Goal: Task Accomplishment & Management: Use online tool/utility

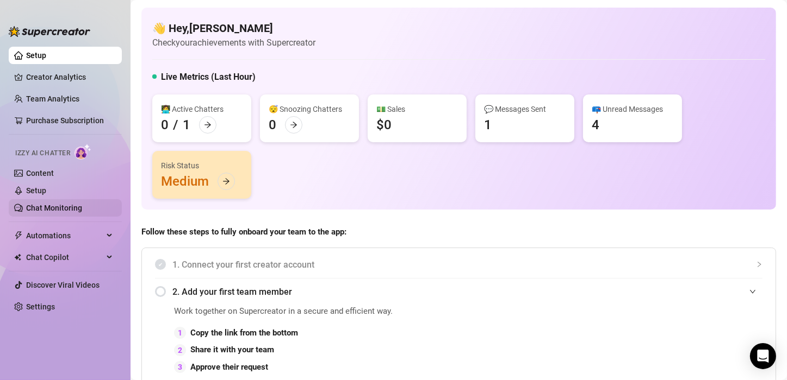
click at [49, 204] on link "Chat Monitoring" at bounding box center [54, 208] width 56 height 9
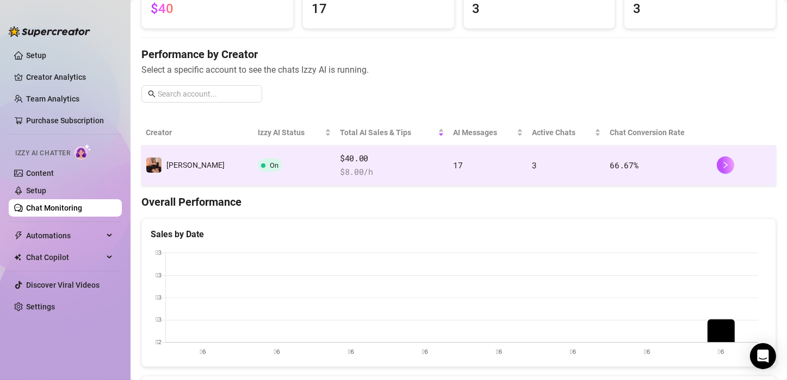
scroll to position [109, 0]
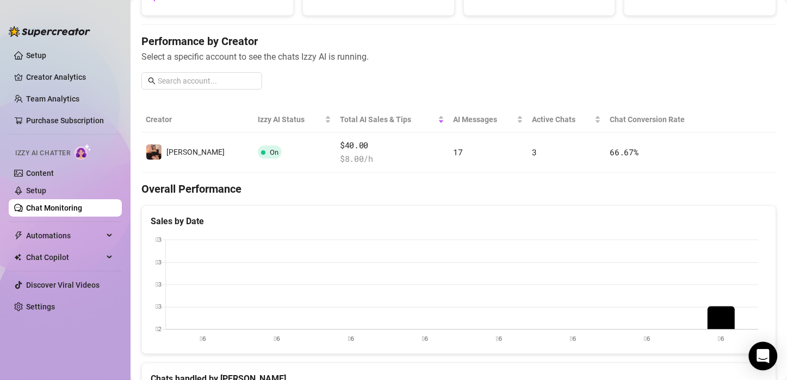
click at [767, 351] on icon "Open Intercom Messenger" at bounding box center [762, 357] width 13 height 14
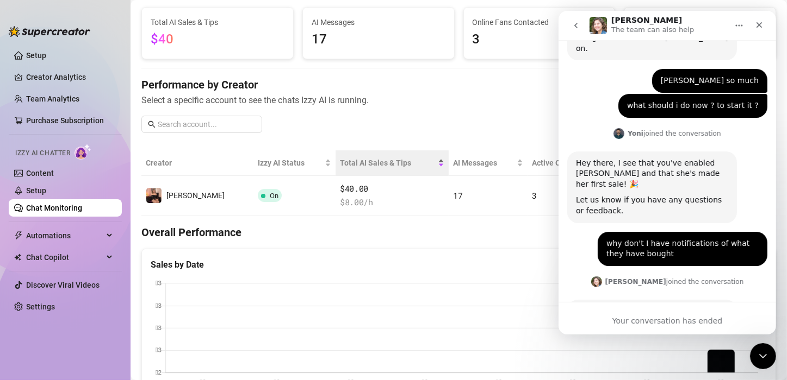
scroll to position [0, 0]
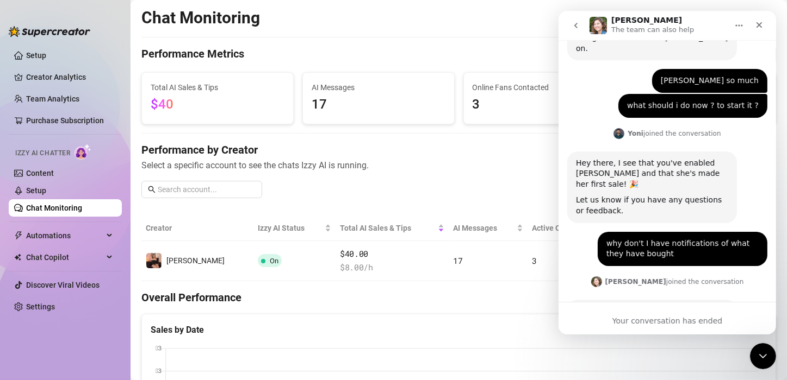
click at [631, 360] on img "Ella says…" at bounding box center [648, 381] width 146 height 42
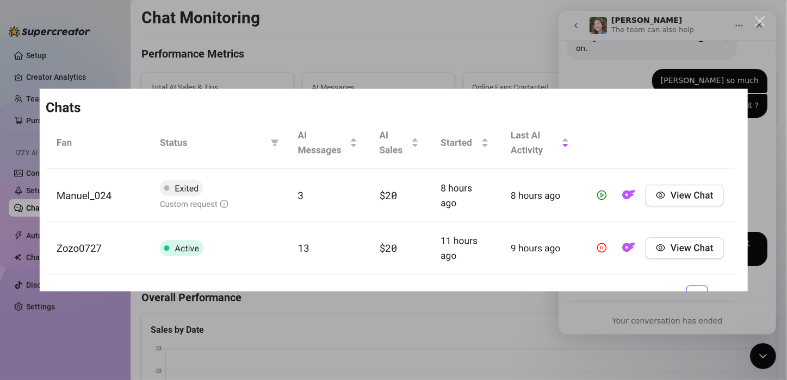
click at [419, 55] on div "Intercom messenger" at bounding box center [393, 190] width 787 height 380
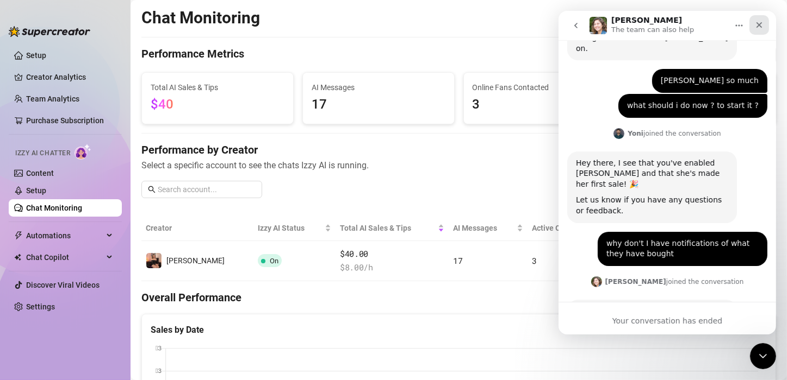
click at [760, 25] on icon "Close" at bounding box center [758, 25] width 9 height 9
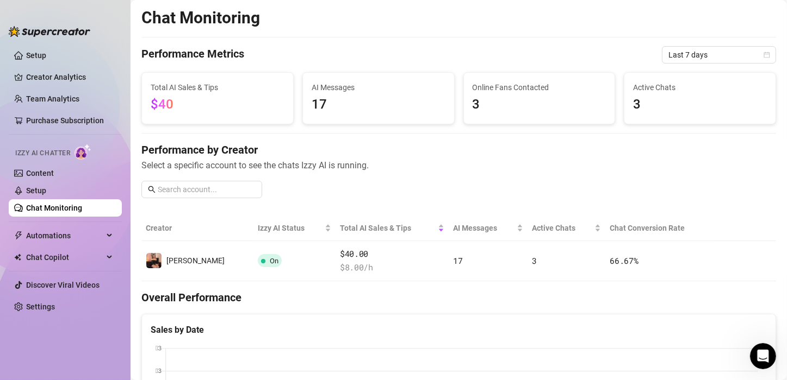
click at [647, 96] on span "3" at bounding box center [700, 105] width 134 height 21
click at [648, 90] on span "Active Chats" at bounding box center [700, 88] width 134 height 12
click at [645, 110] on span "3" at bounding box center [700, 105] width 134 height 21
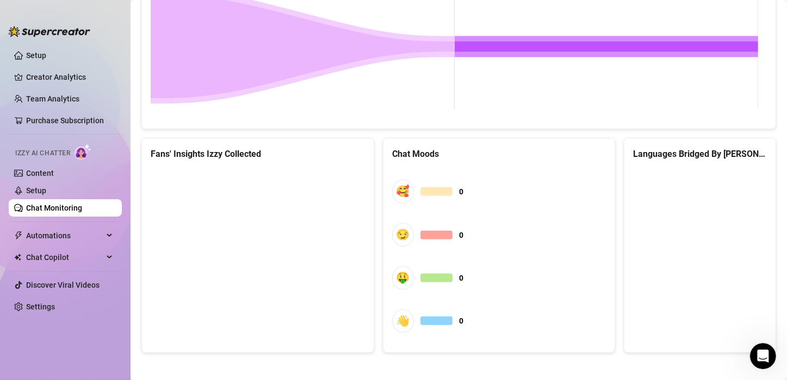
scroll to position [548, 0]
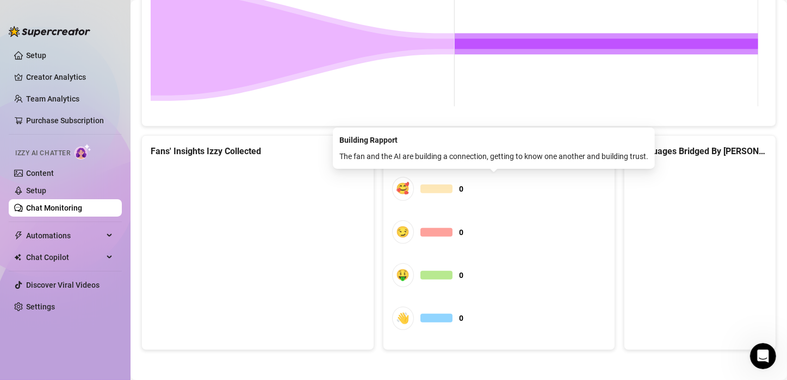
click at [434, 165] on div "Building Rapport The fan and the AI are building a connection, getting to know …" at bounding box center [494, 148] width 322 height 41
click at [488, 204] on div "🥰 0 😏 0 🤑 0 👋 0" at bounding box center [499, 253] width 214 height 175
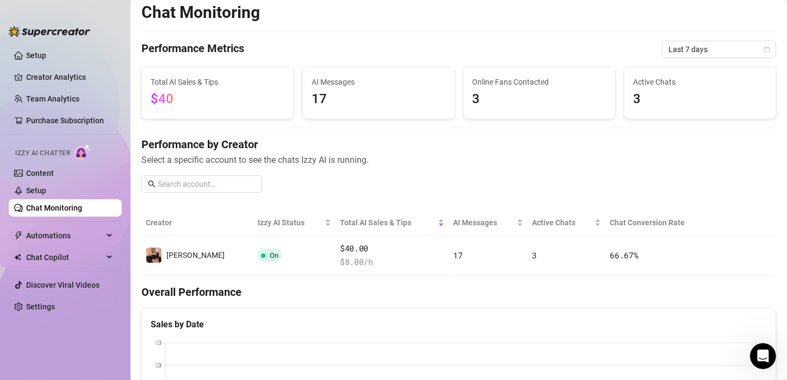
scroll to position [5, 0]
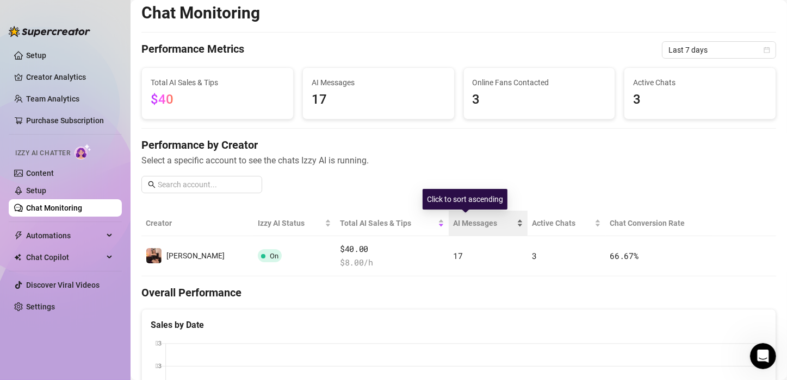
click at [453, 222] on span "AI Messages" at bounding box center [483, 223] width 61 height 12
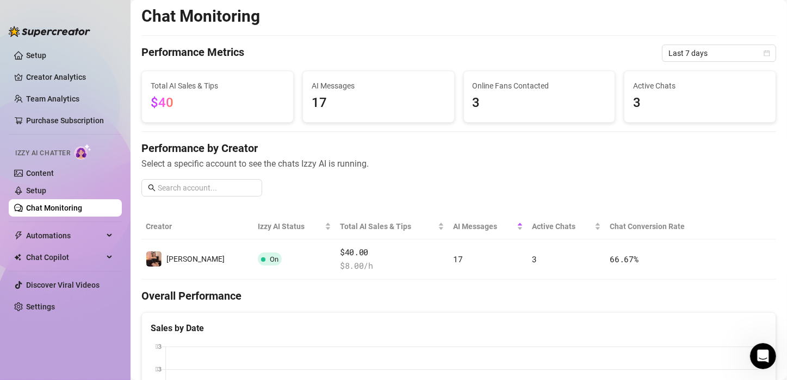
scroll to position [0, 0]
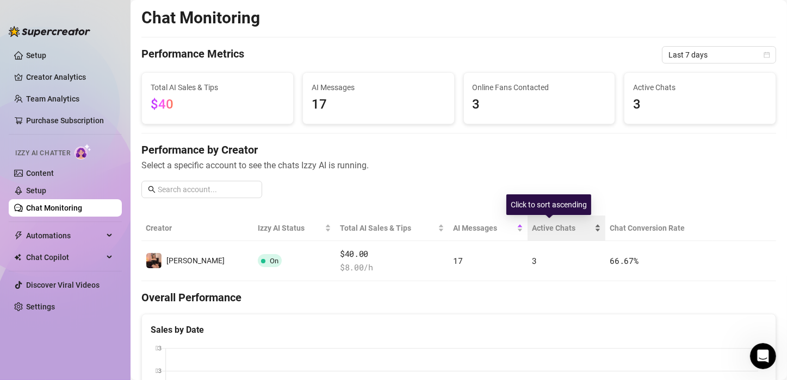
click at [578, 222] on div "Active Chats" at bounding box center [566, 228] width 69 height 12
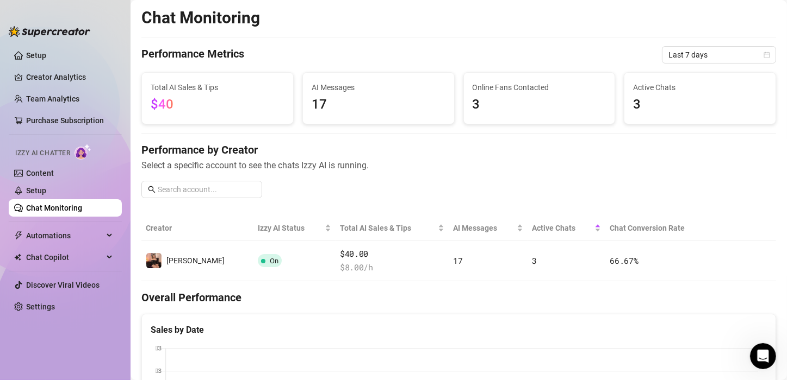
click at [609, 227] on th "Chat Conversion Rate" at bounding box center [658, 229] width 107 height 26
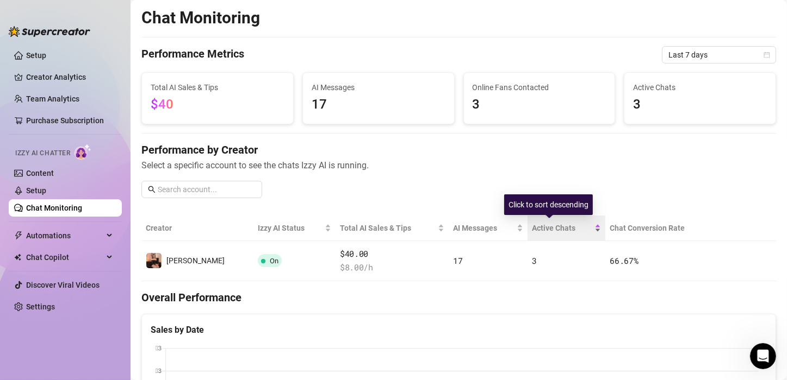
click at [569, 231] on span "Active Chats" at bounding box center [562, 228] width 60 height 12
click at [569, 230] on span "Active Chats" at bounding box center [562, 228] width 60 height 12
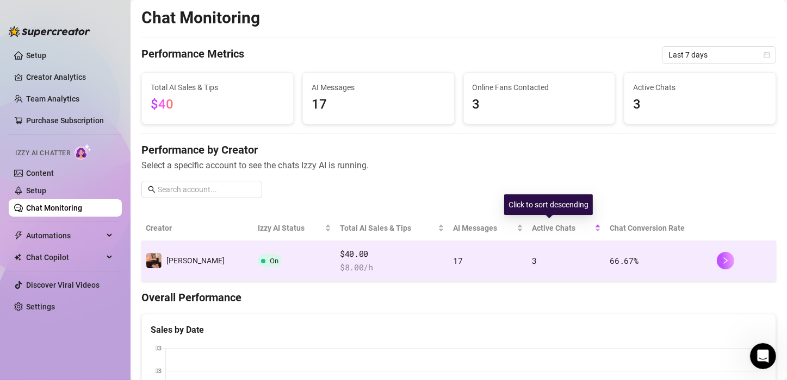
click at [530, 253] on td "3" at bounding box center [566, 261] width 78 height 40
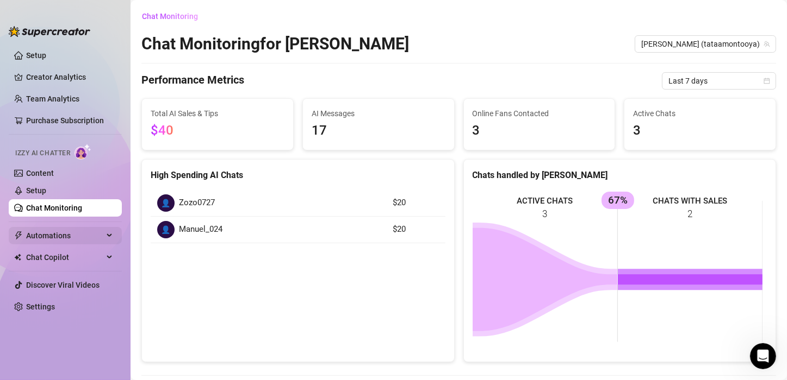
click at [59, 240] on span "Automations" at bounding box center [64, 235] width 77 height 17
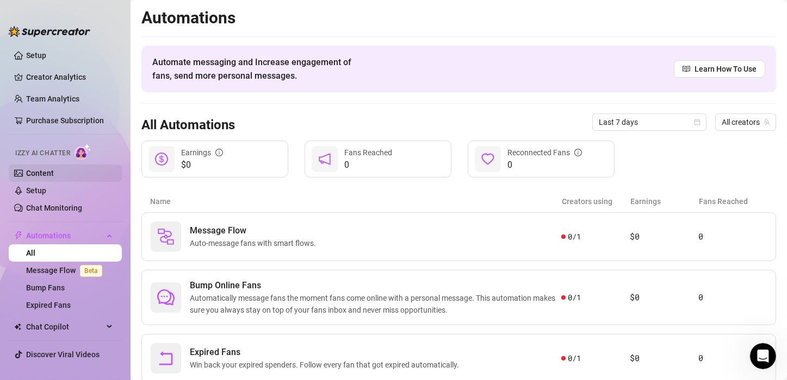
click at [51, 170] on link "Content" at bounding box center [40, 173] width 28 height 9
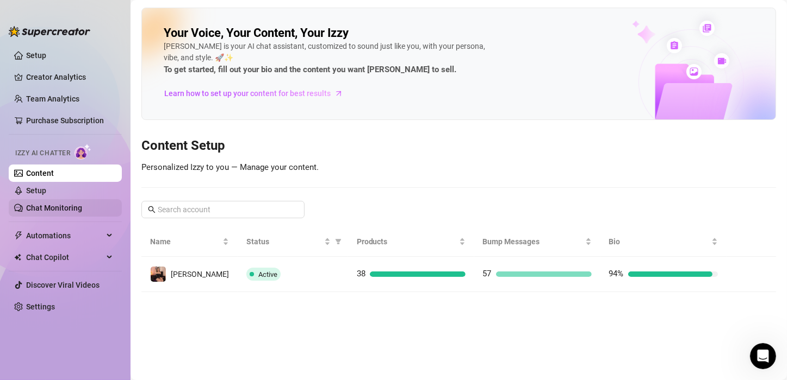
click at [47, 204] on link "Chat Monitoring" at bounding box center [54, 208] width 56 height 9
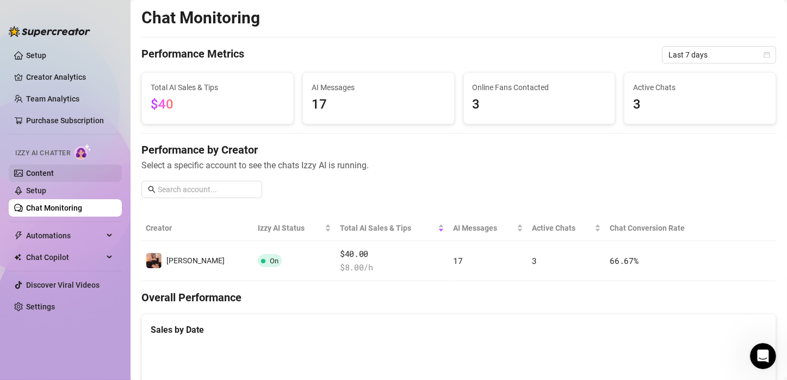
click at [54, 169] on link "Content" at bounding box center [40, 173] width 28 height 9
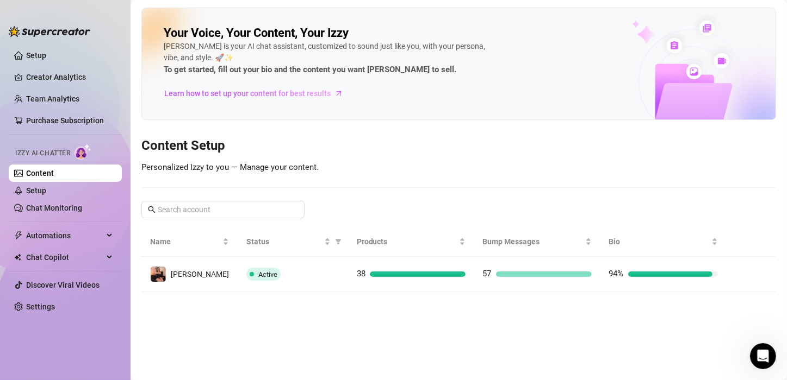
click at [762, 214] on div "Your Voice, Your Content, Your [PERSON_NAME] is your AI chat assistant, customi…" at bounding box center [458, 150] width 634 height 285
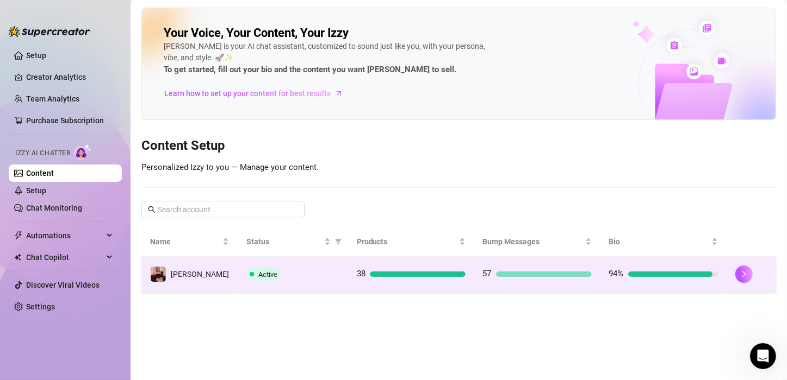
click at [267, 276] on div "Active" at bounding box center [292, 274] width 93 height 13
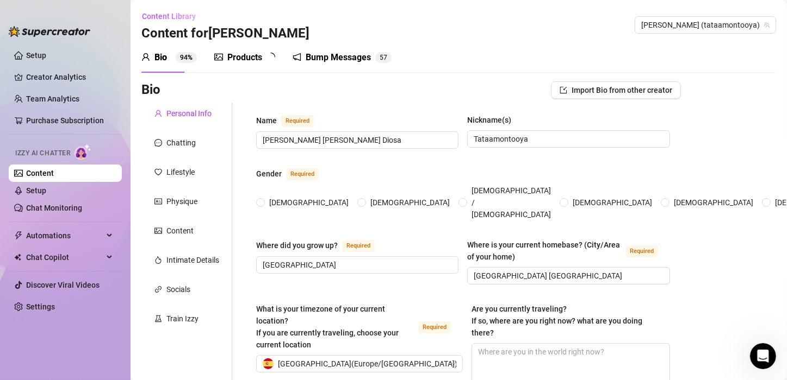
radio input "true"
type input "[DATE]"
click at [158, 141] on icon "message" at bounding box center [158, 143] width 8 height 8
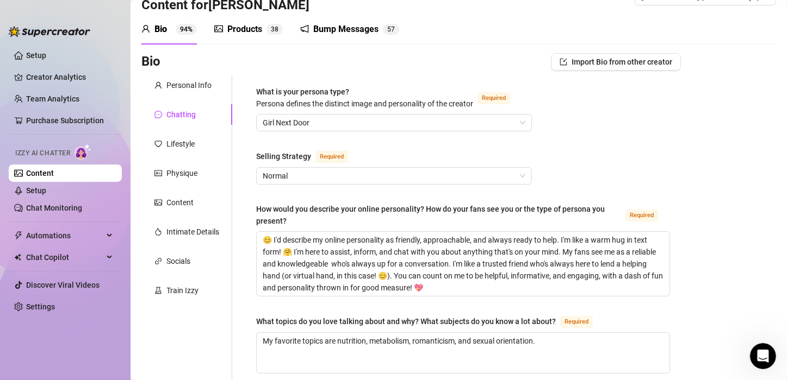
scroll to position [217, 0]
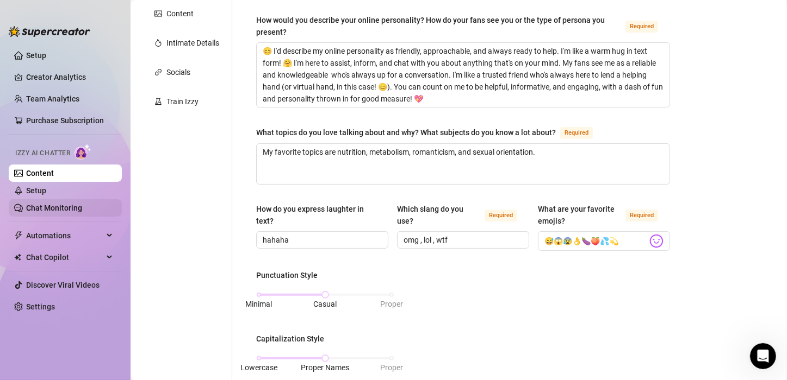
click at [68, 204] on link "Chat Monitoring" at bounding box center [54, 208] width 56 height 9
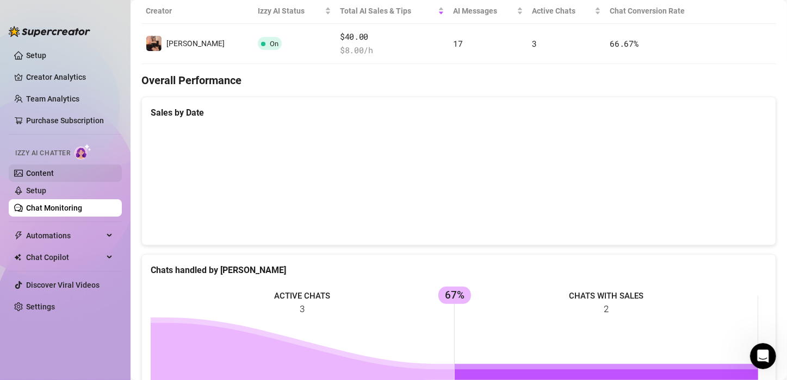
click at [54, 177] on link "Content" at bounding box center [40, 173] width 28 height 9
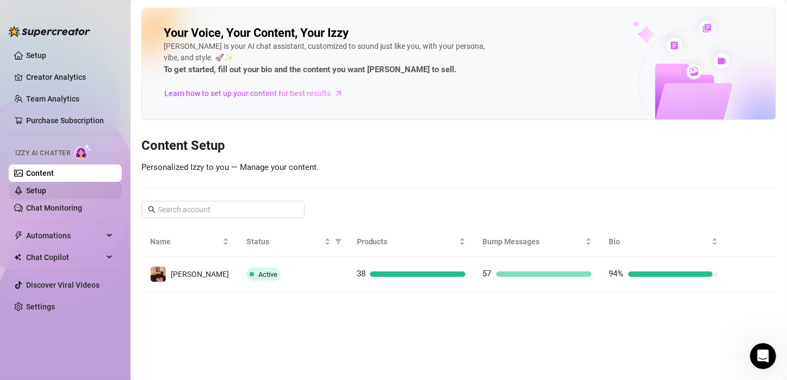
click at [46, 192] on link "Setup" at bounding box center [36, 190] width 20 height 9
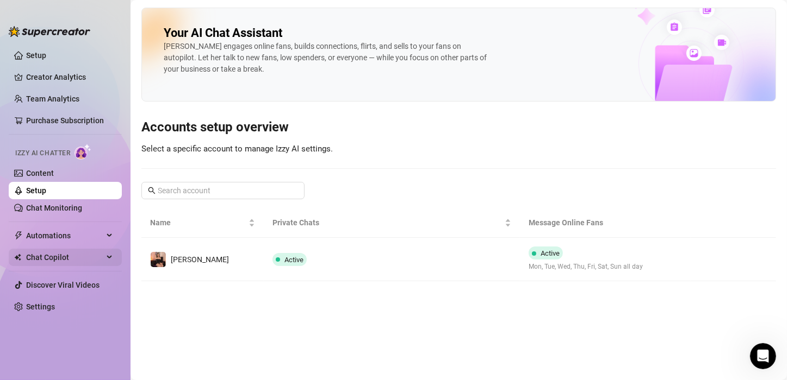
click at [77, 253] on span "Chat Copilot" at bounding box center [64, 257] width 77 height 17
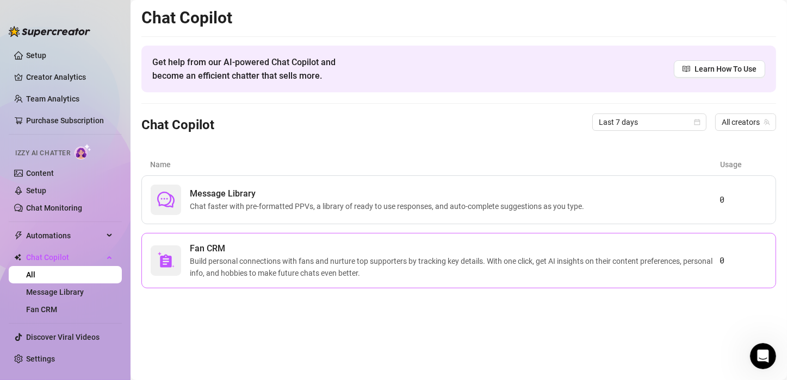
click at [272, 253] on span "Fan CRM" at bounding box center [454, 248] width 529 height 13
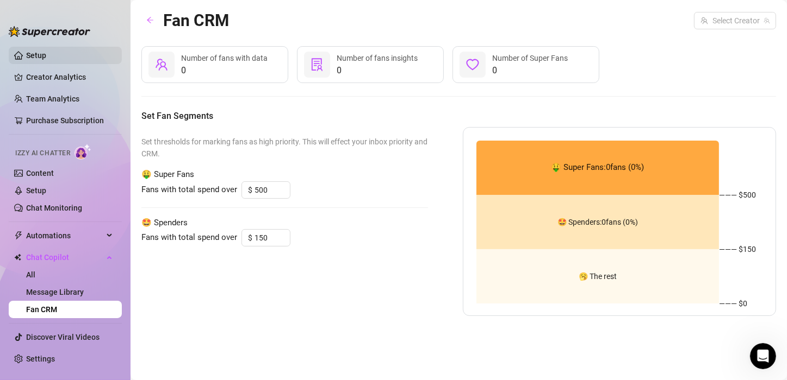
click at [46, 51] on link "Setup" at bounding box center [36, 55] width 20 height 9
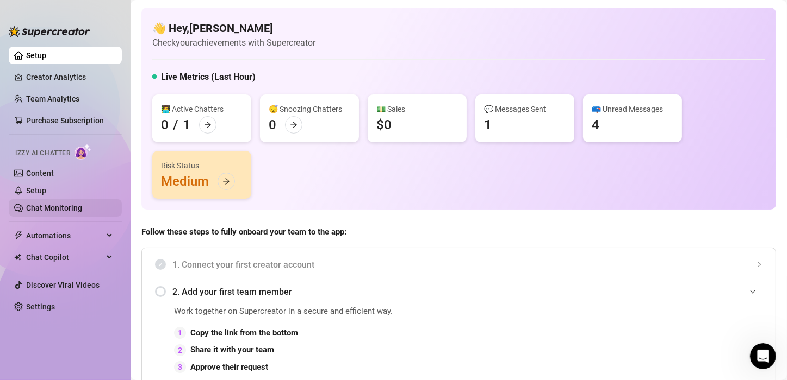
click at [64, 209] on link "Chat Monitoring" at bounding box center [54, 208] width 56 height 9
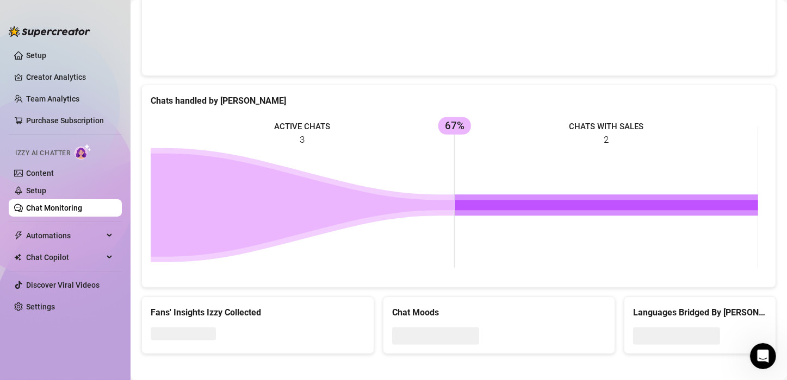
scroll to position [392, 0]
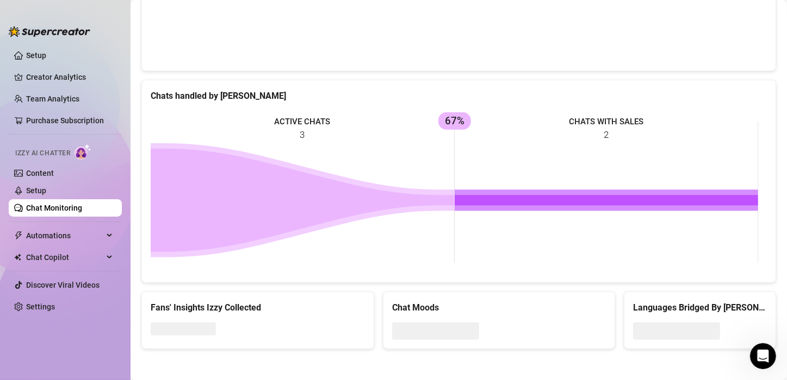
click at [310, 145] on rect at bounding box center [454, 192] width 607 height 163
drag, startPoint x: 314, startPoint y: 125, endPoint x: 382, endPoint y: 123, distance: 68.5
click at [316, 125] on rect at bounding box center [454, 192] width 607 height 163
click at [463, 121] on rect at bounding box center [454, 192] width 607 height 163
click at [439, 325] on span at bounding box center [435, 331] width 87 height 17
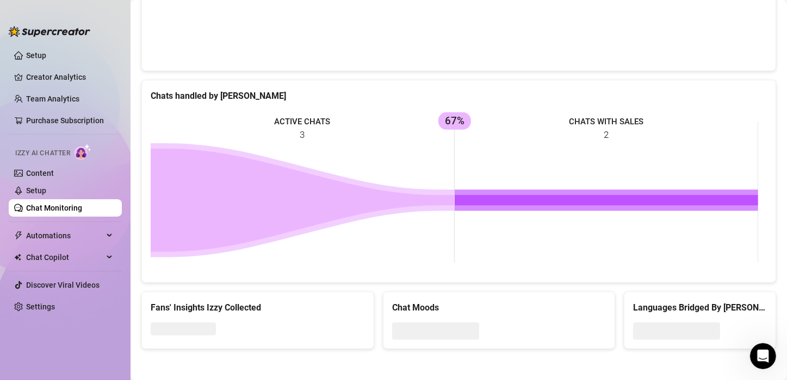
click at [414, 310] on div "Chat Moods" at bounding box center [499, 308] width 214 height 14
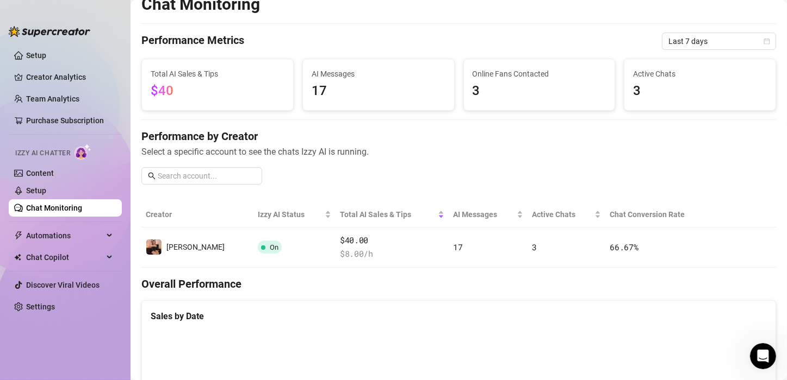
scroll to position [11, 0]
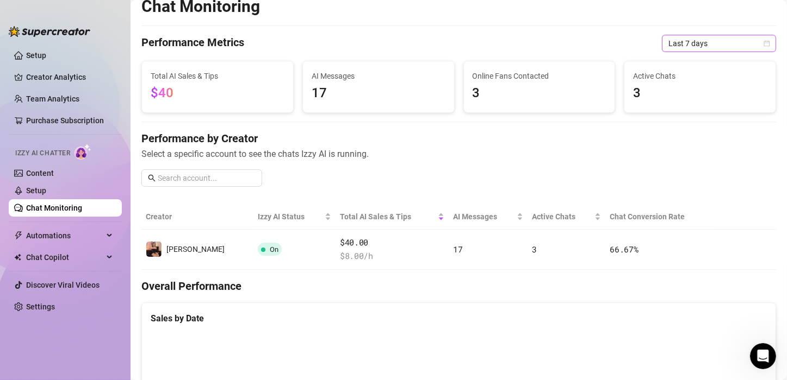
click at [685, 46] on span "Last 7 days" at bounding box center [718, 43] width 101 height 16
click at [575, 44] on div "Performance Metrics Last 7 days" at bounding box center [458, 43] width 634 height 17
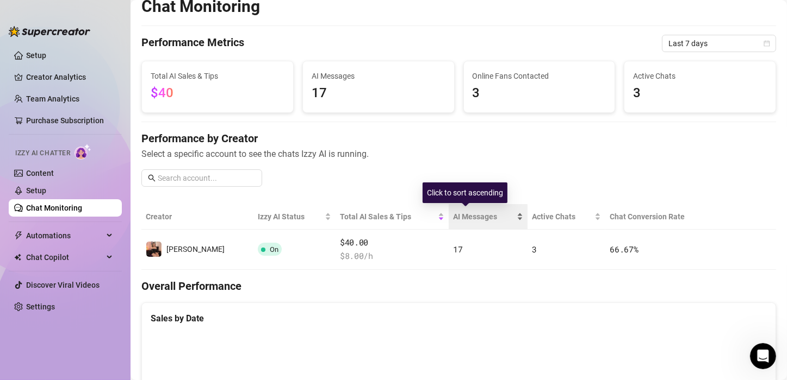
click at [463, 220] on span "AI Messages" at bounding box center [483, 217] width 61 height 12
click at [463, 219] on span "AI Messages" at bounding box center [483, 217] width 61 height 12
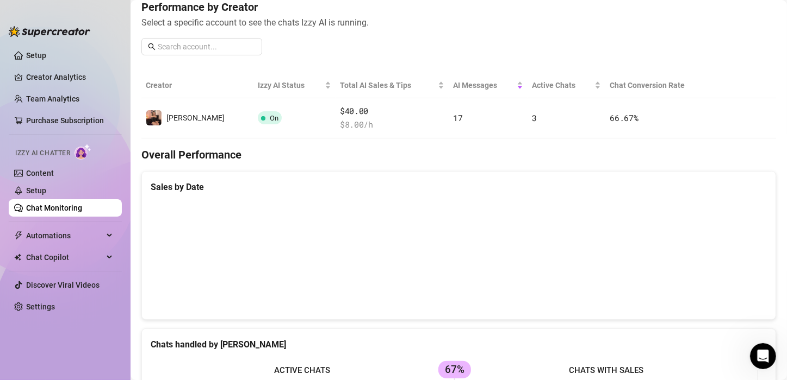
scroll to position [174, 0]
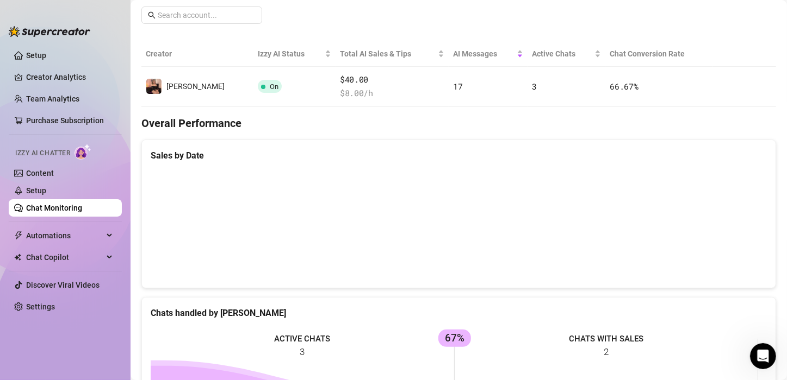
drag, startPoint x: 697, startPoint y: 211, endPoint x: 714, endPoint y: 213, distance: 17.5
click at [697, 211] on canvas at bounding box center [454, 225] width 607 height 109
click at [717, 213] on canvas at bounding box center [454, 225] width 607 height 109
click at [724, 247] on canvas at bounding box center [454, 225] width 607 height 109
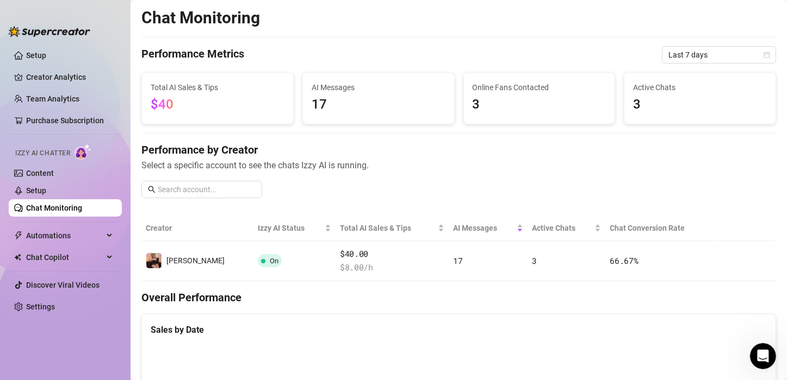
scroll to position [1227, 0]
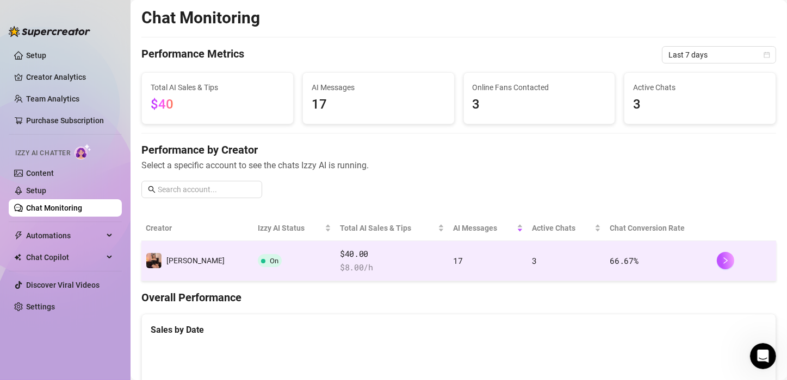
click at [263, 253] on td "On" at bounding box center [294, 261] width 82 height 40
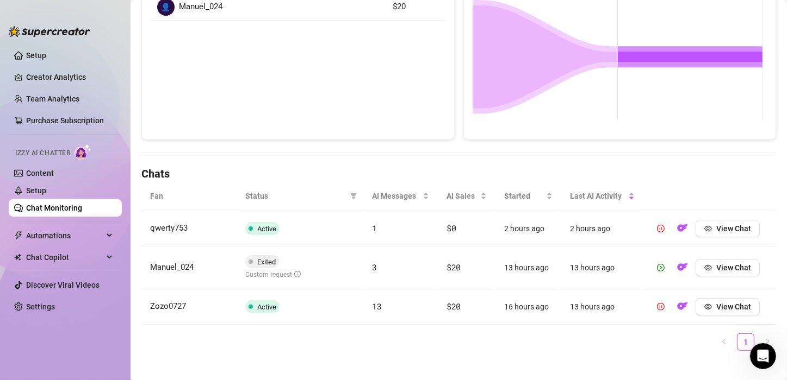
scroll to position [233, 0]
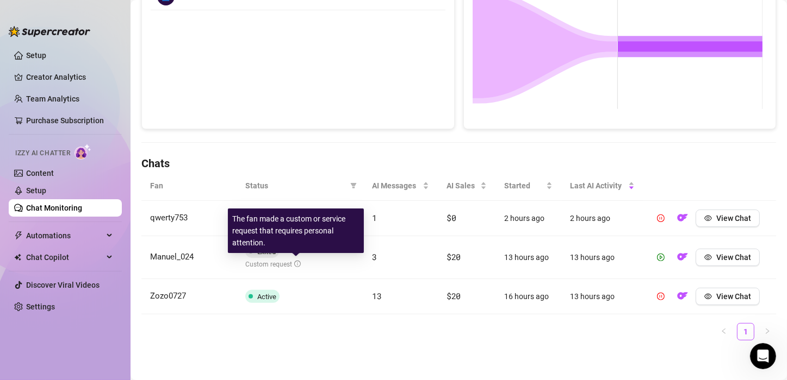
click at [294, 264] on icon "info-circle" at bounding box center [297, 264] width 7 height 7
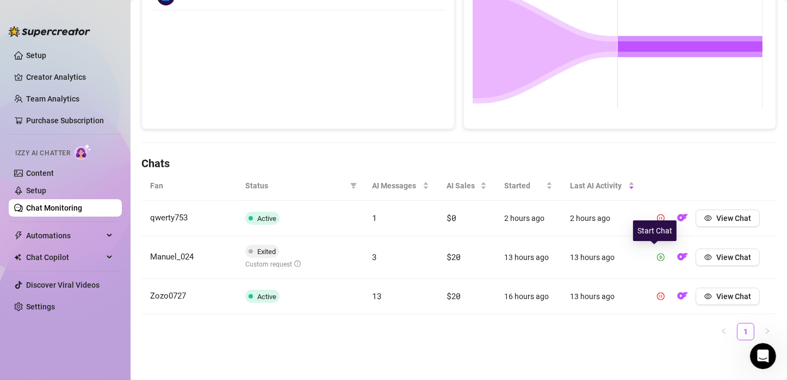
click at [657, 259] on icon "play-circle" at bounding box center [661, 258] width 8 height 8
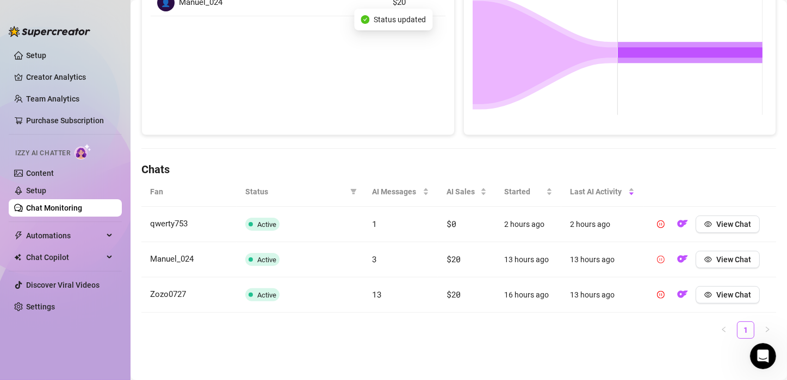
scroll to position [226, 0]
click at [509, 221] on td "3 hours ago" at bounding box center [528, 225] width 66 height 35
